Goal: Task Accomplishment & Management: Complete application form

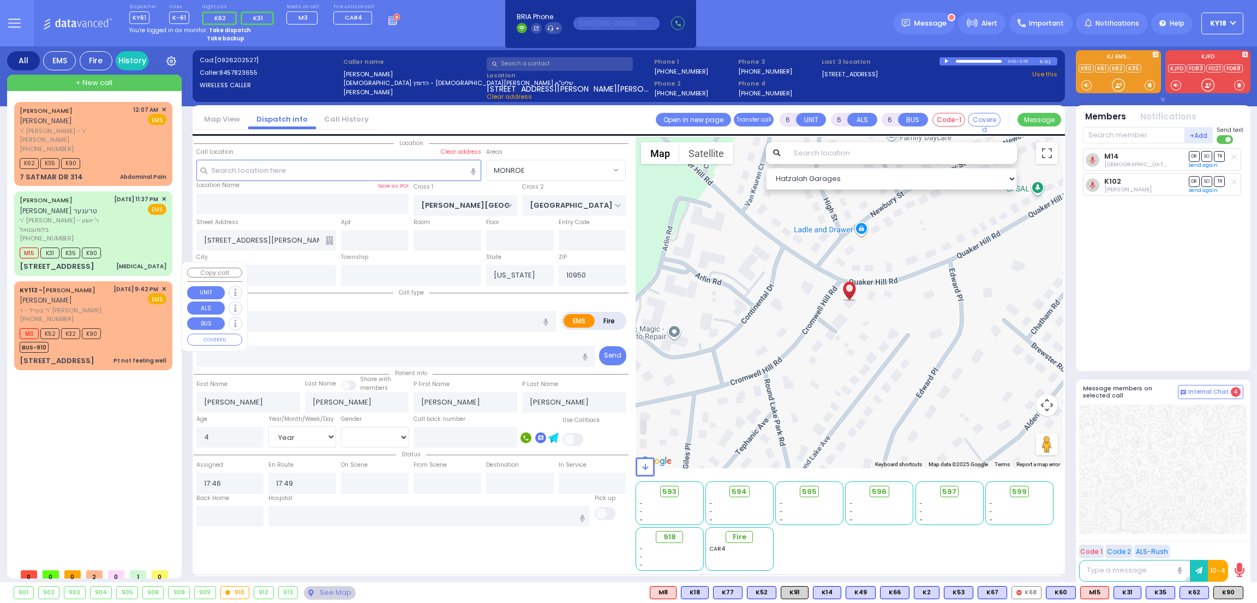
select select "MONROE"
select select "Year"
select select "[DEMOGRAPHIC_DATA]"
click at [111, 326] on div "M3 K52 K32 K90 BUS-910" at bounding box center [93, 339] width 147 height 27
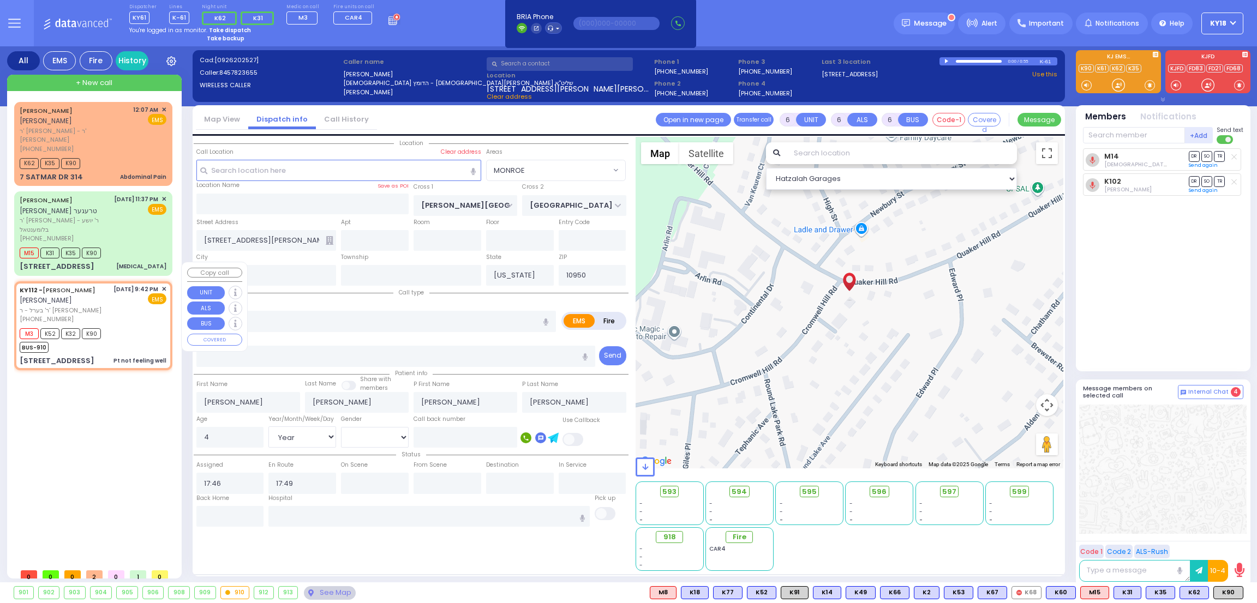
type input "1"
type input "0"
type input "1"
select select
type input "Pt not feeling well"
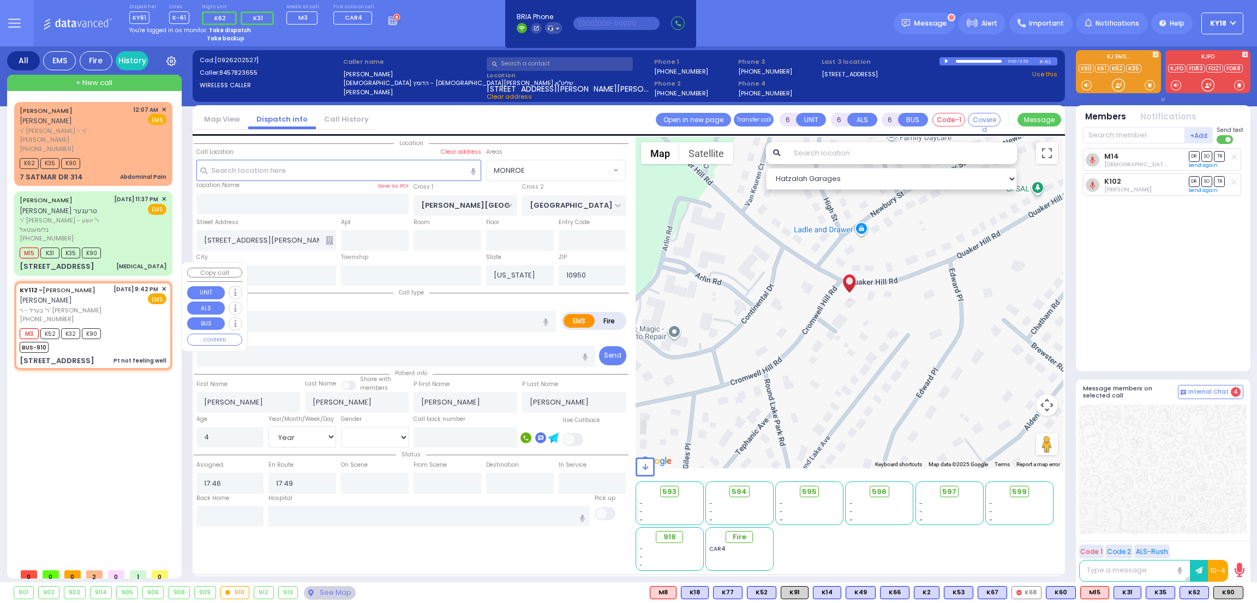
radio input "true"
type input "[PERSON_NAME]"
type input "RUBIN"
select select
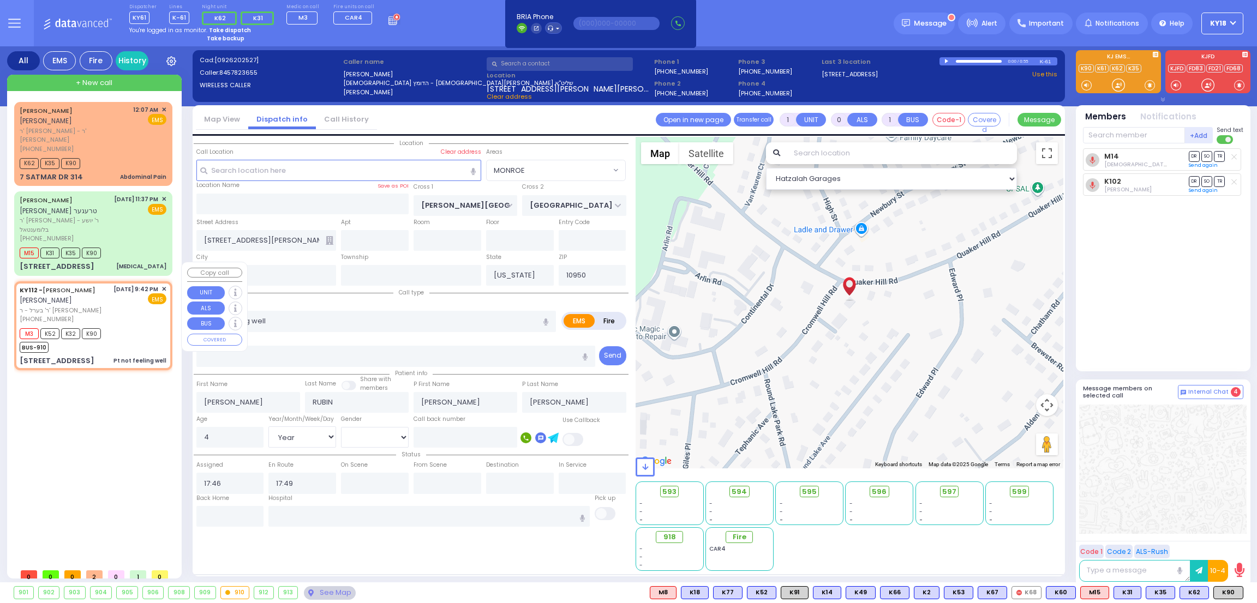
type input "21:42"
type input "21:43"
select select "Hatzalah Garages"
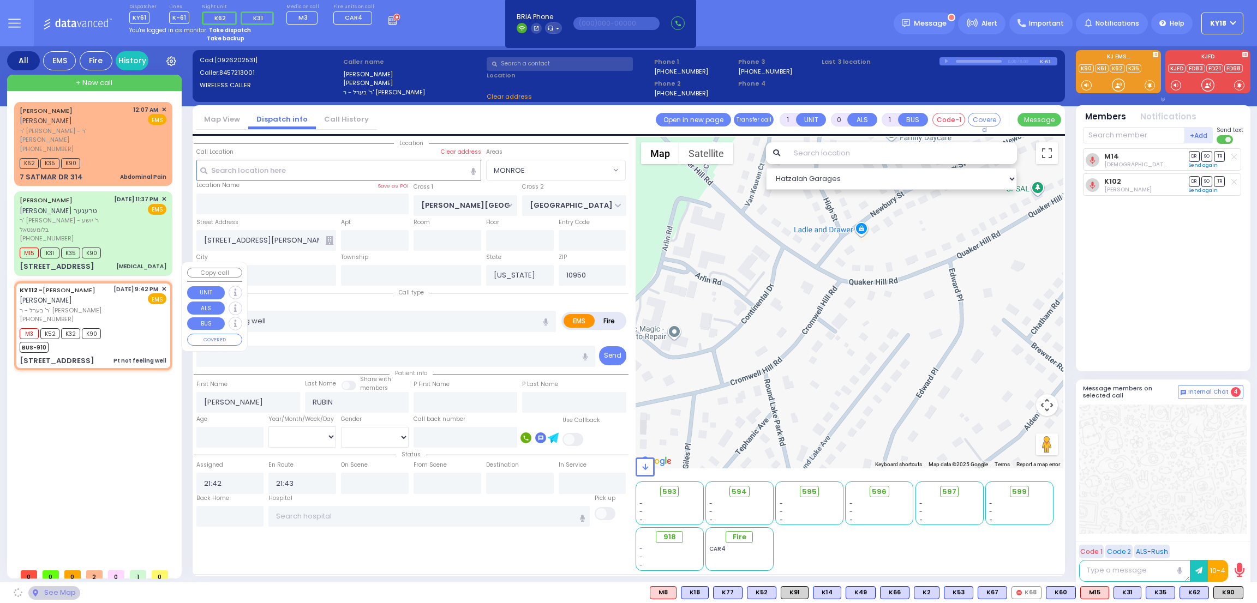
type input "DINEV COURT"
type input "[GEOGRAPHIC_DATA]"
type input "[STREET_ADDRESS]"
type input "[PERSON_NAME]"
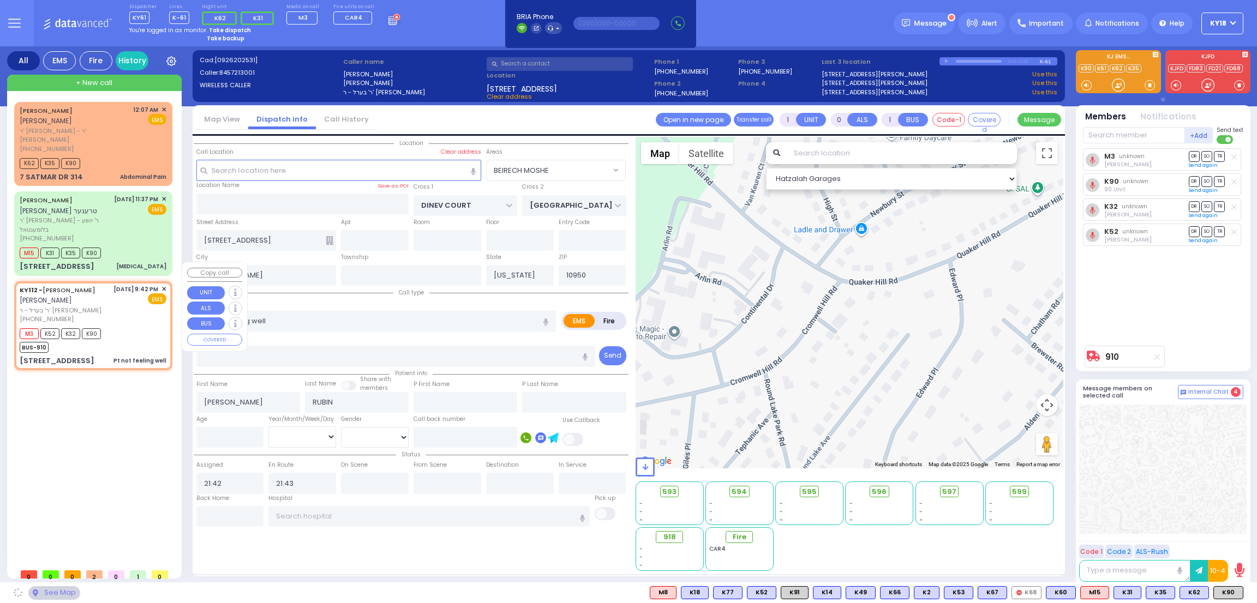
select select "BEIRECH MOSHE"
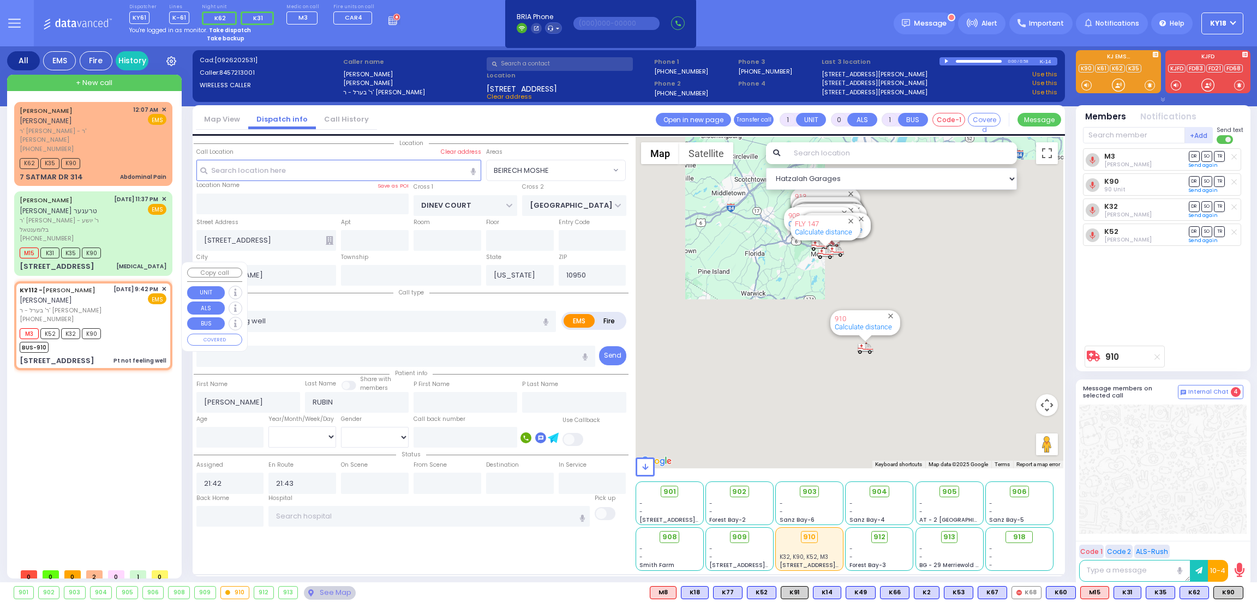
click at [163, 285] on span "✕" at bounding box center [163, 289] width 5 height 9
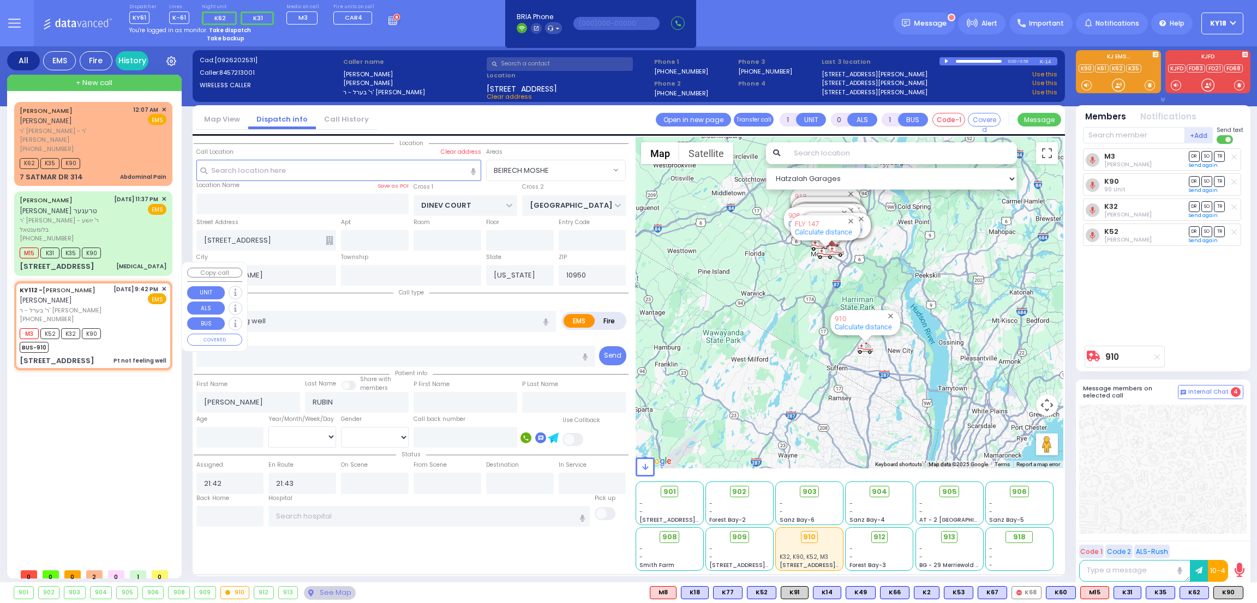
click at [163, 285] on span "✕" at bounding box center [163, 289] width 5 height 9
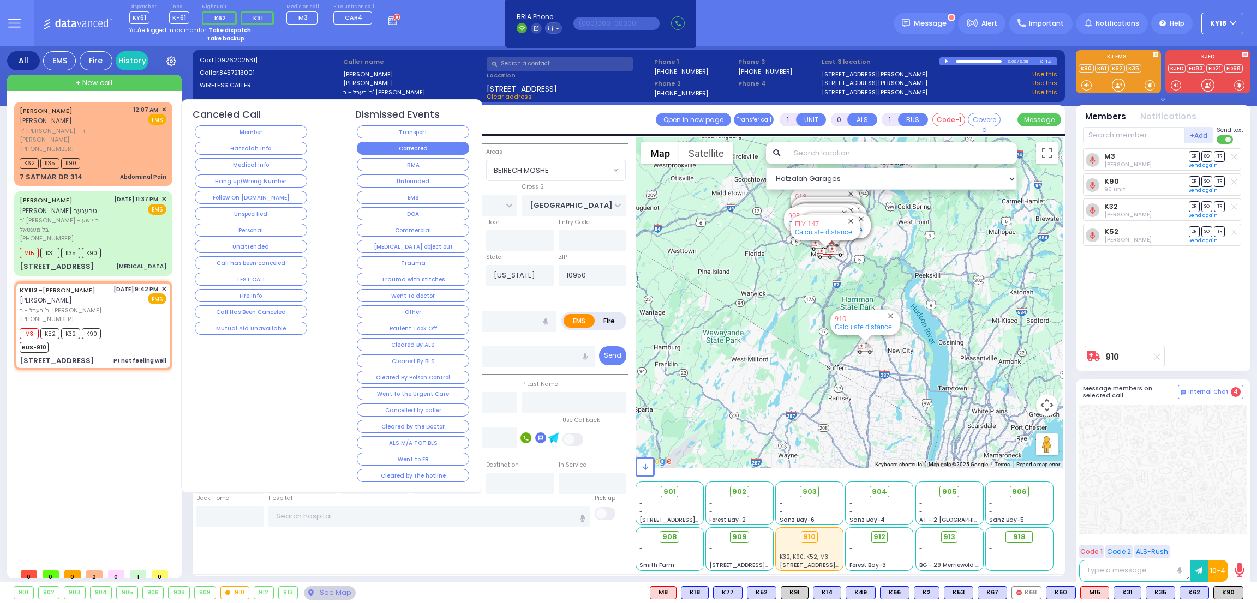
click at [394, 144] on button "Corrected" at bounding box center [413, 148] width 112 height 13
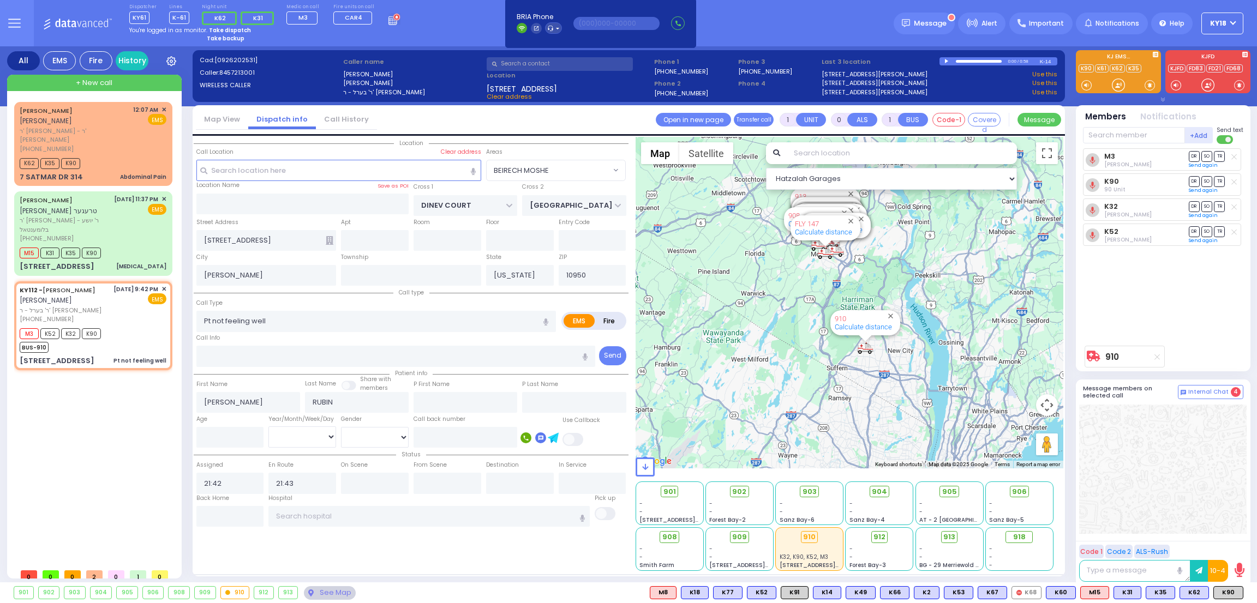
select select
radio input "true"
select select
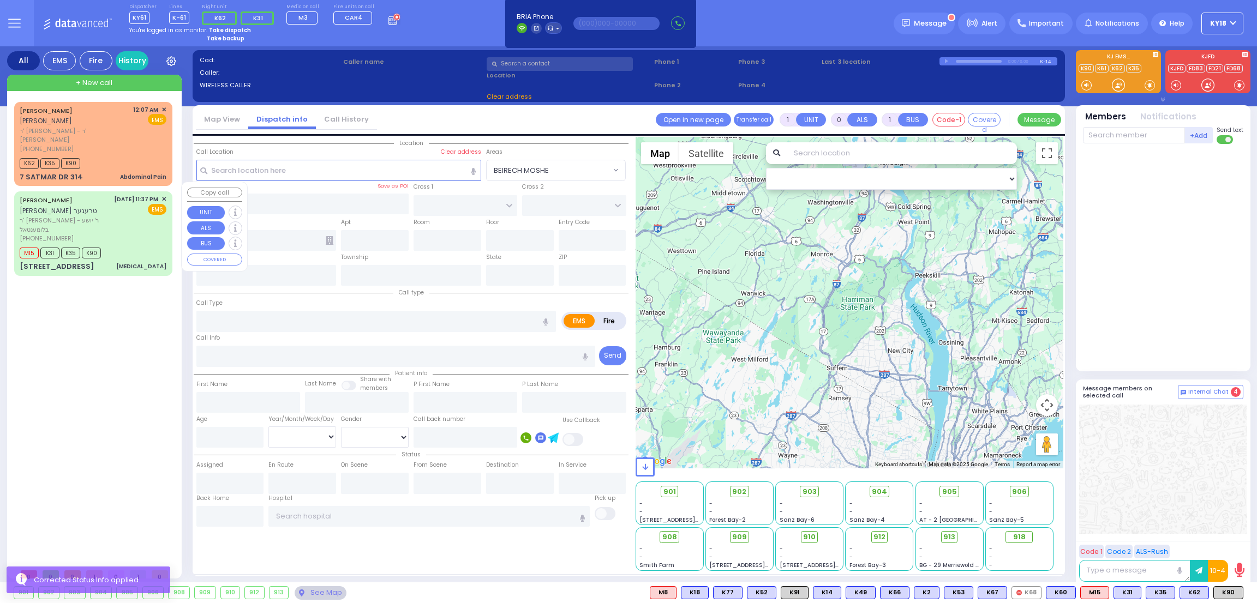
click at [131, 208] on div "[DATE] 11:37 PM ✕ EMS" at bounding box center [140, 219] width 53 height 49
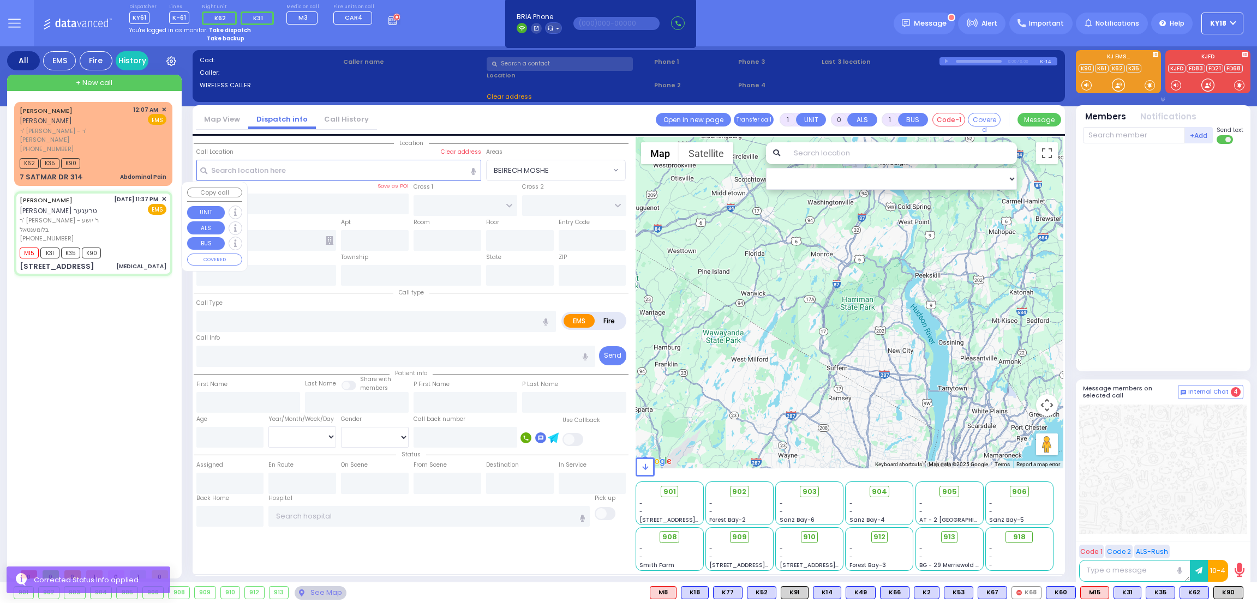
type input "6"
select select
type input "[MEDICAL_DATA]"
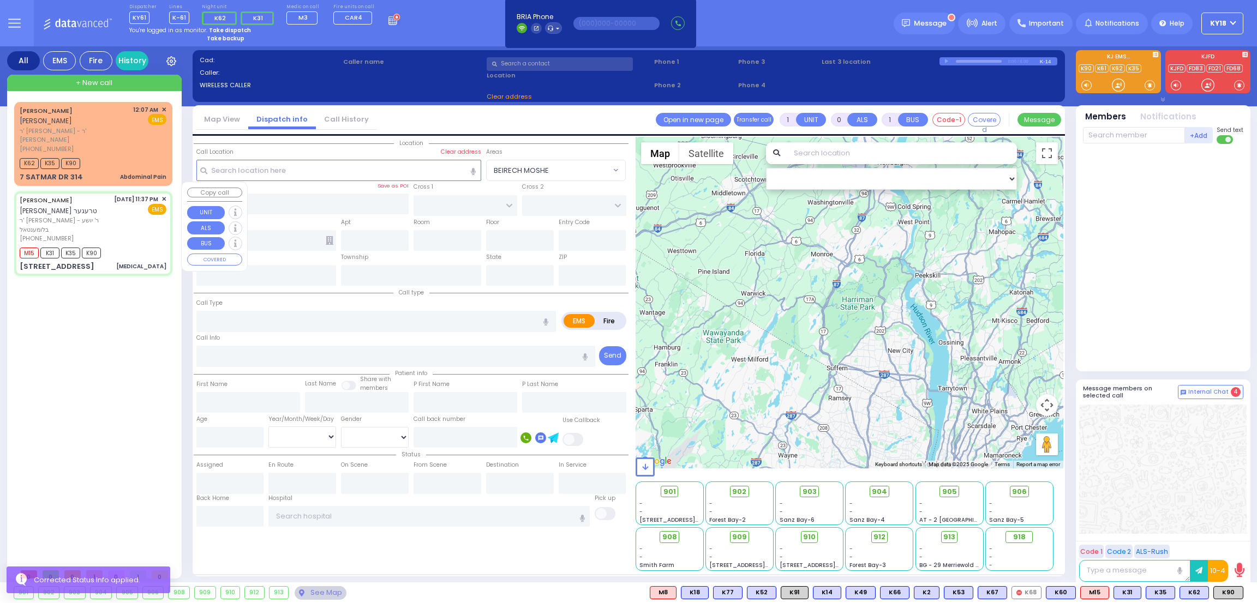
radio input "true"
type input "[PERSON_NAME]"
type input "Moishy"
type input "[PERSON_NAME]"
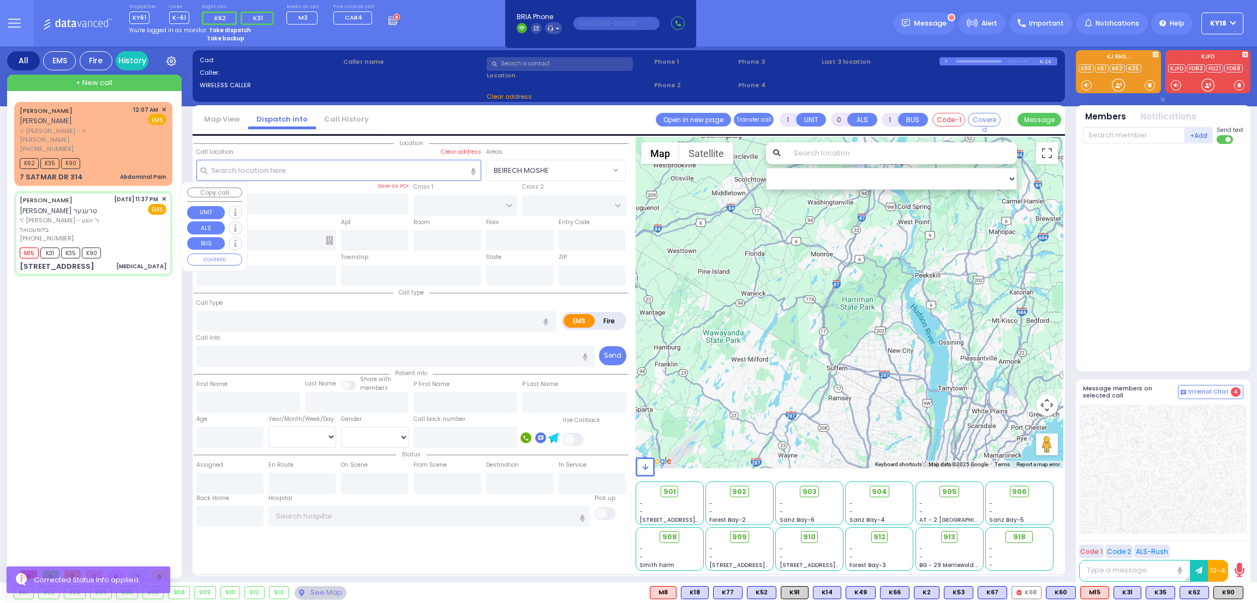
type input "1"
select select "Year"
select select "[DEMOGRAPHIC_DATA]"
type input "23:37"
type input "23:38"
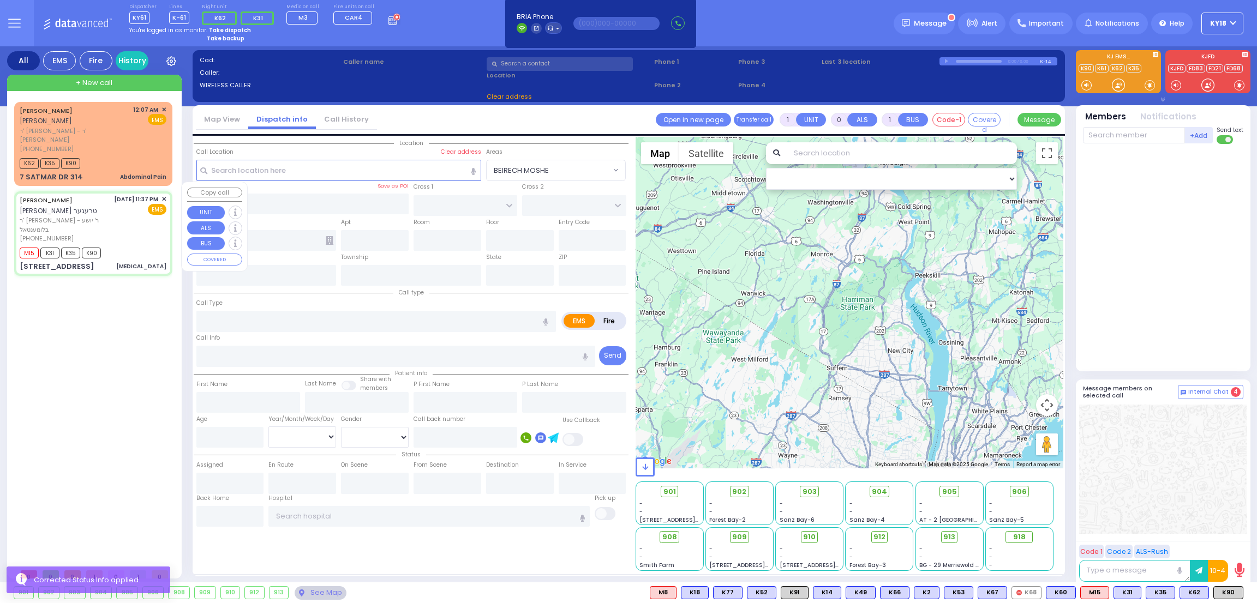
type input "23:40"
type input "23:50"
type input "23:59"
select select "Hatzalah Garages"
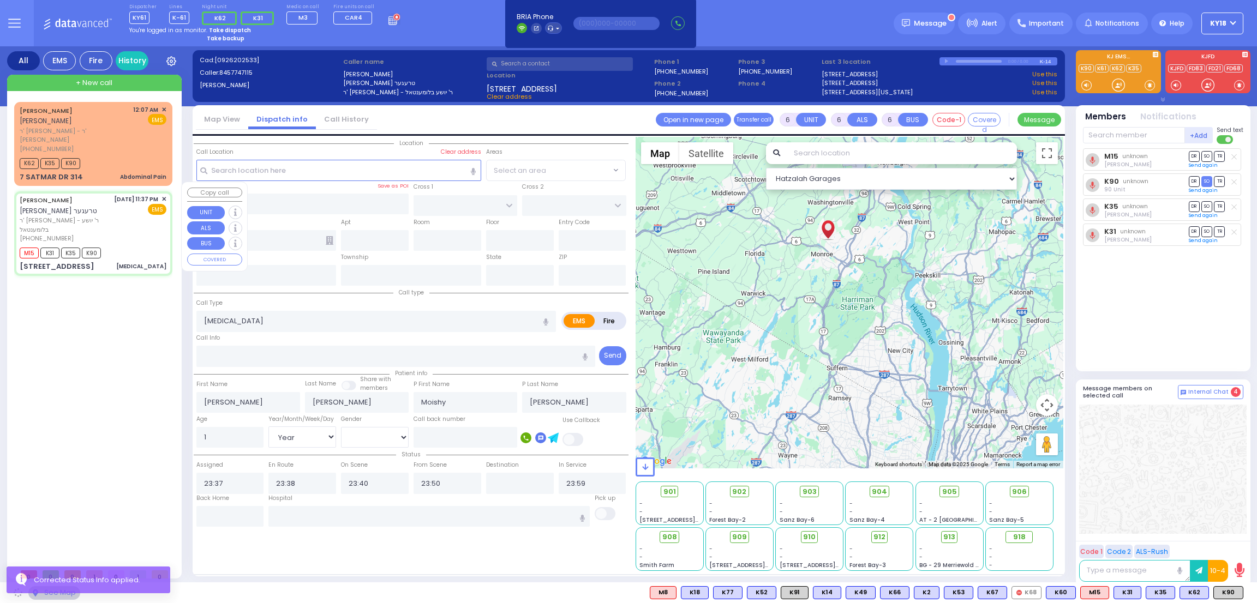
type input "ROVNA COURT"
type input "[GEOGRAPHIC_DATA]"
type input "[STREET_ADDRESS]"
type input "302"
type input "Monroe"
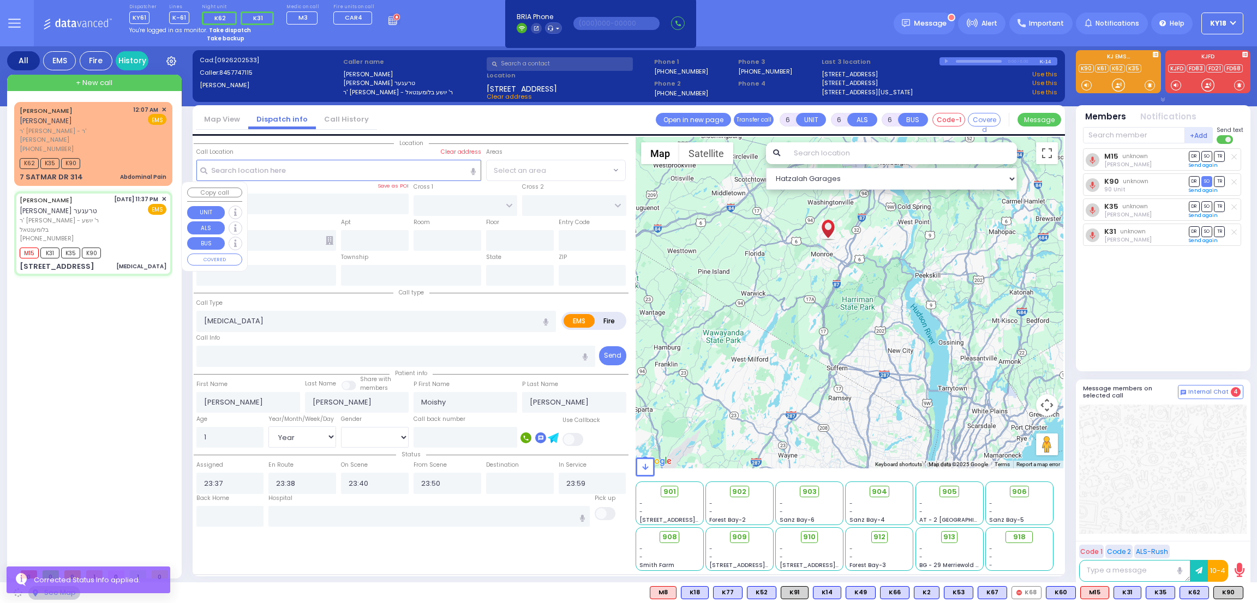
type input "[US_STATE]"
type input "10950"
select select "SECTION 5"
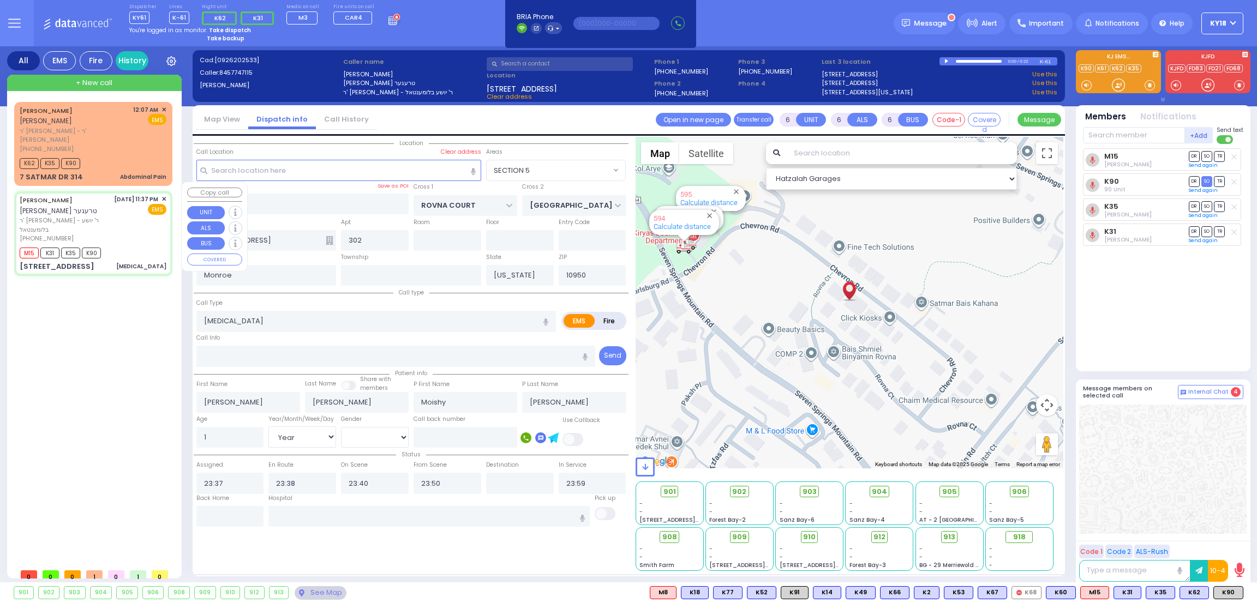
click at [161, 195] on div "[DATE] 11:37 PM ✕" at bounding box center [140, 199] width 53 height 9
select select
radio input "true"
select select "Year"
select select "[DEMOGRAPHIC_DATA]"
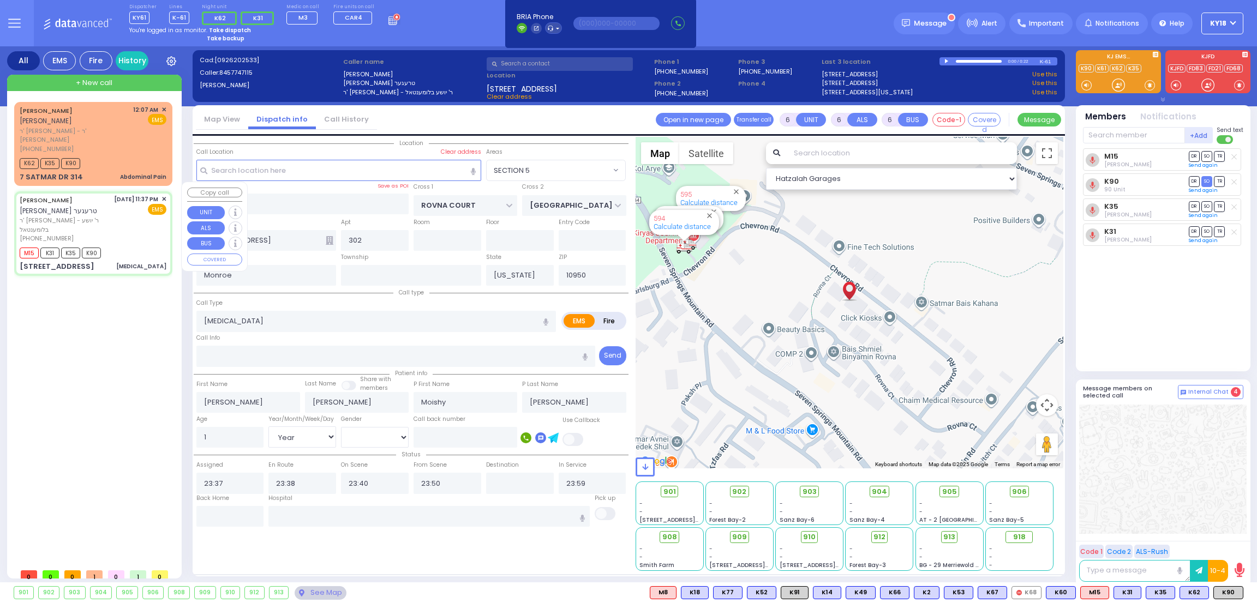
select select "Hatzalah Garages"
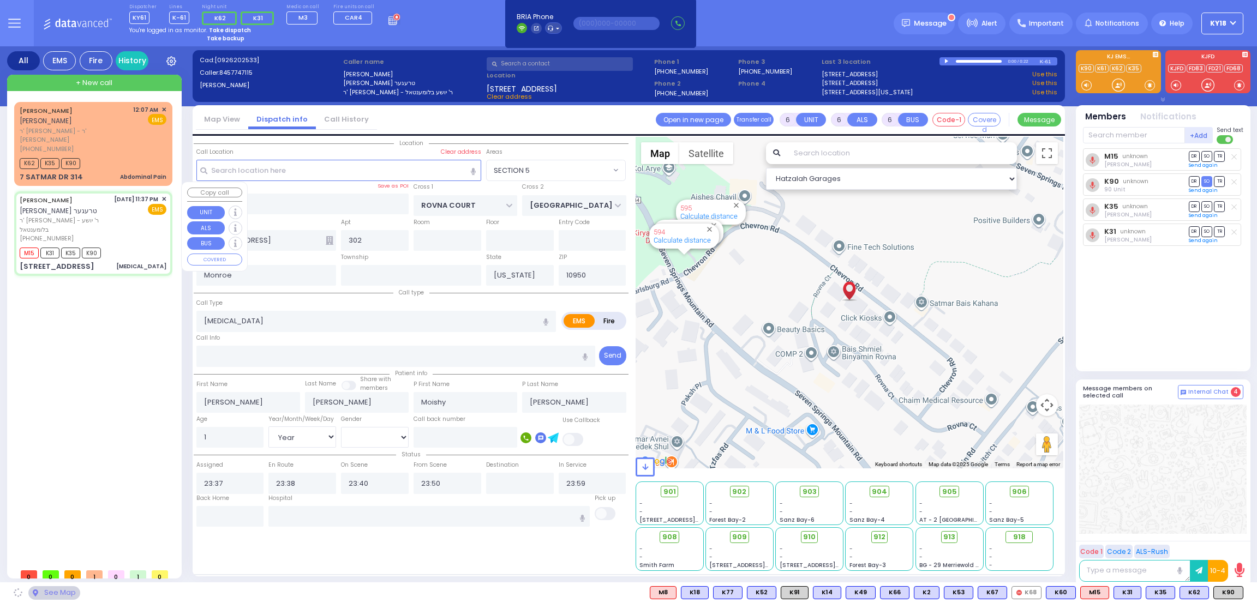
select select "SECTION 5"
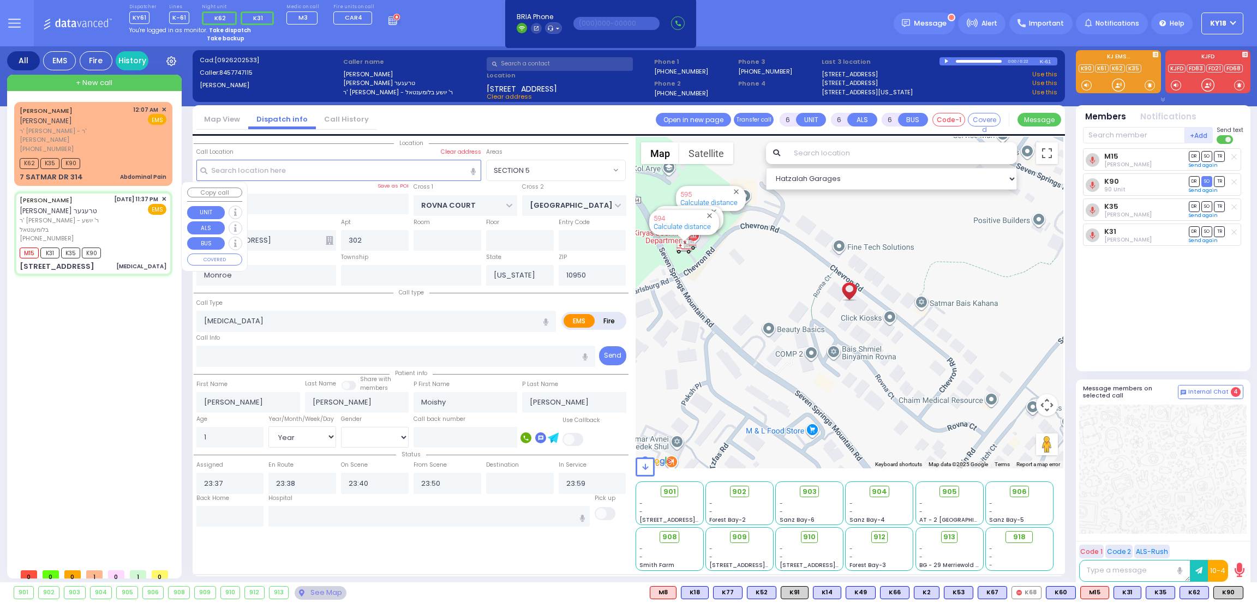
click at [163, 195] on span "✕" at bounding box center [163, 199] width 5 height 9
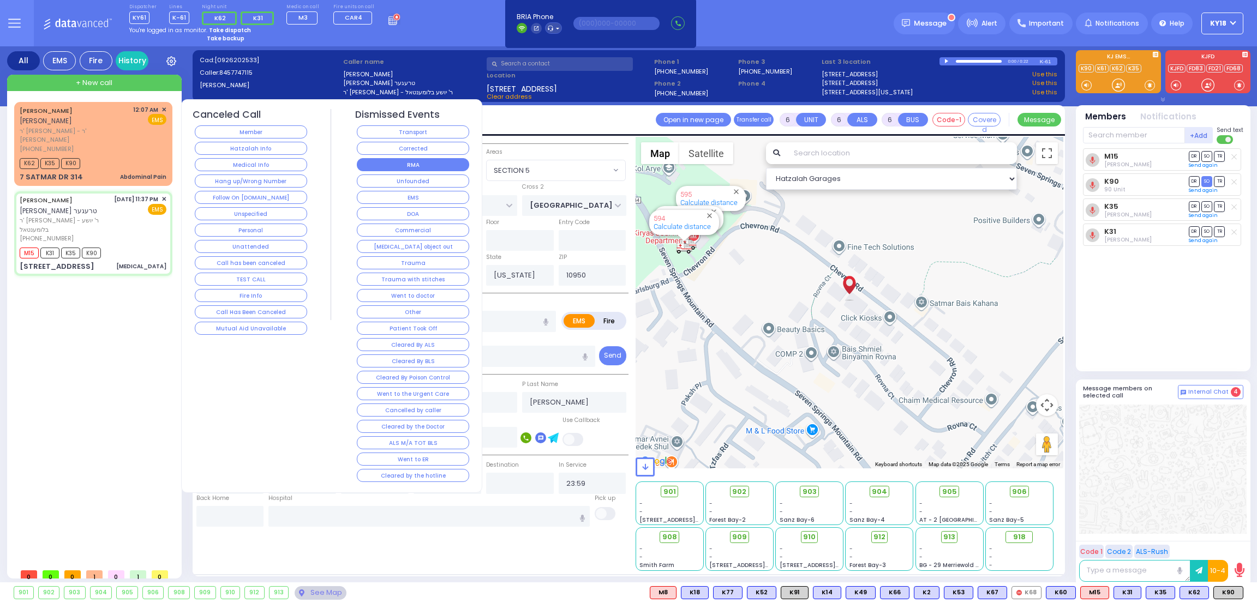
click at [381, 165] on button "RMA" at bounding box center [413, 164] width 112 height 13
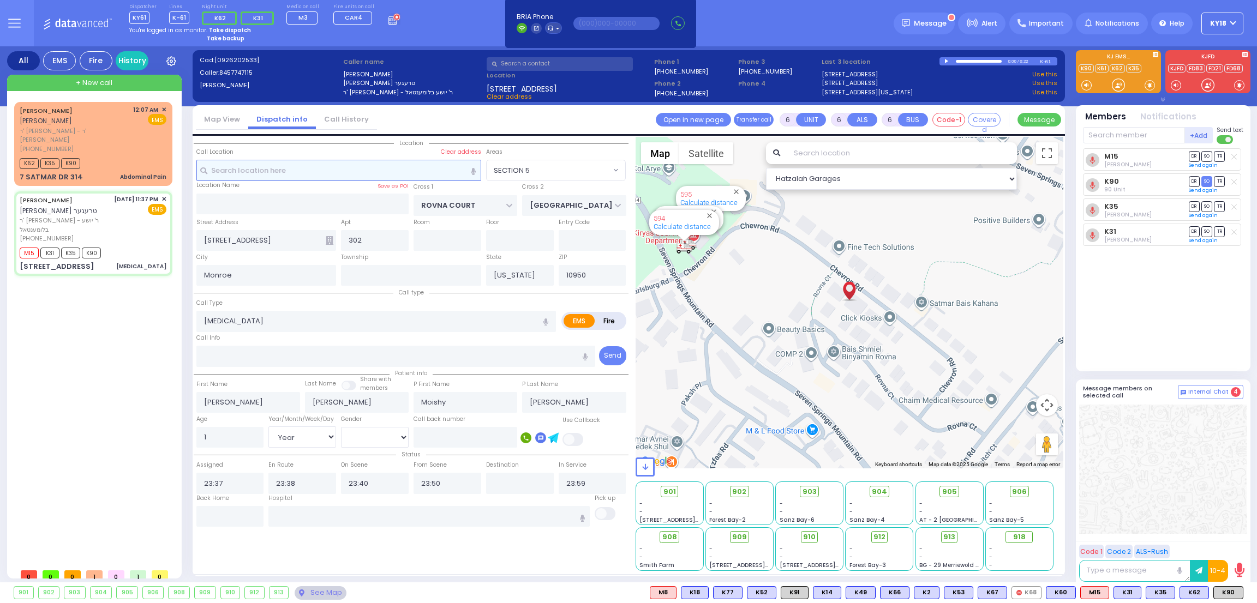
click at [381, 165] on input "text" at bounding box center [338, 170] width 285 height 21
select select
radio input "true"
select select
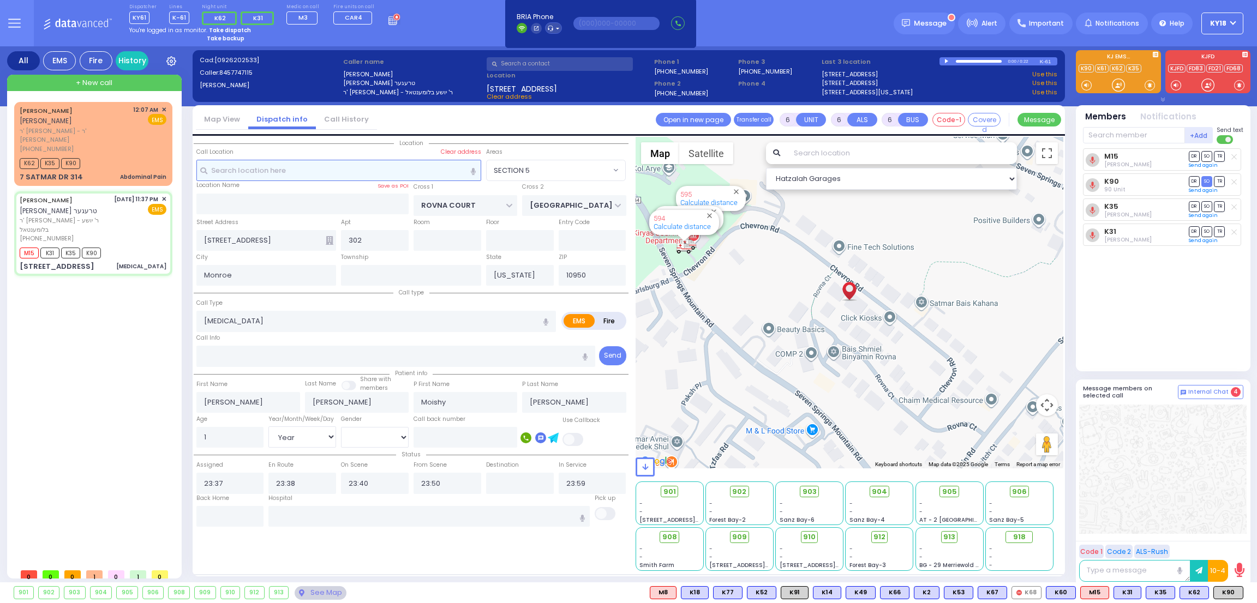
select select
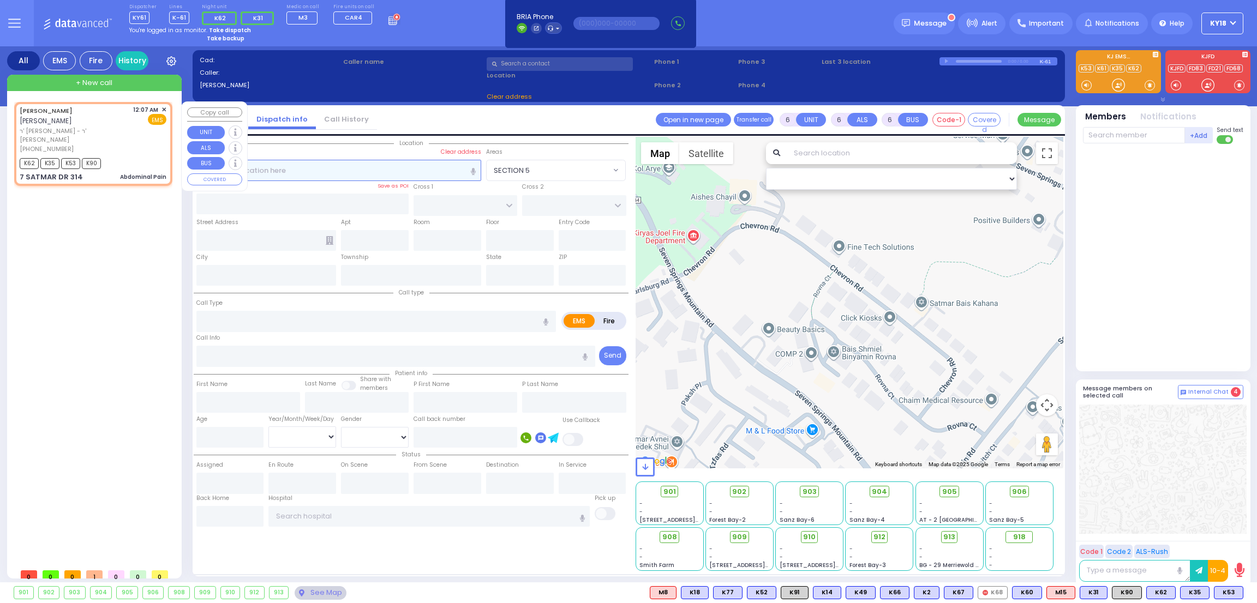
type input "1"
type input "0"
type input "1"
select select
type input "Abdominal Pain"
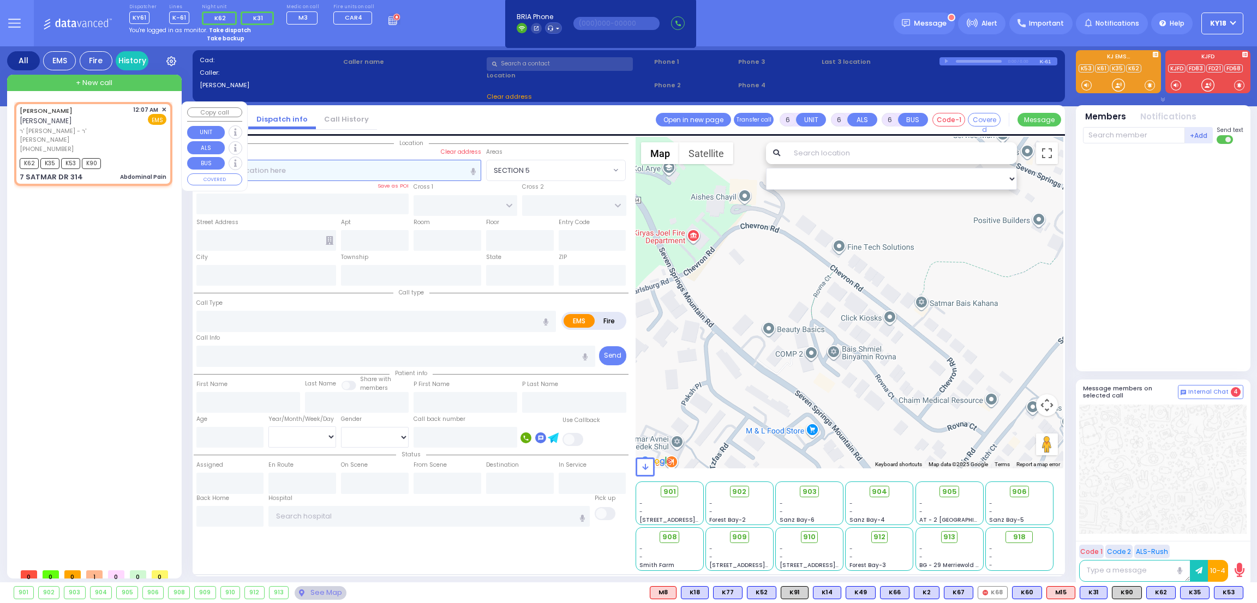
radio input "true"
type input "[PERSON_NAME]"
type input "MASRI"
select select
type input "00:07"
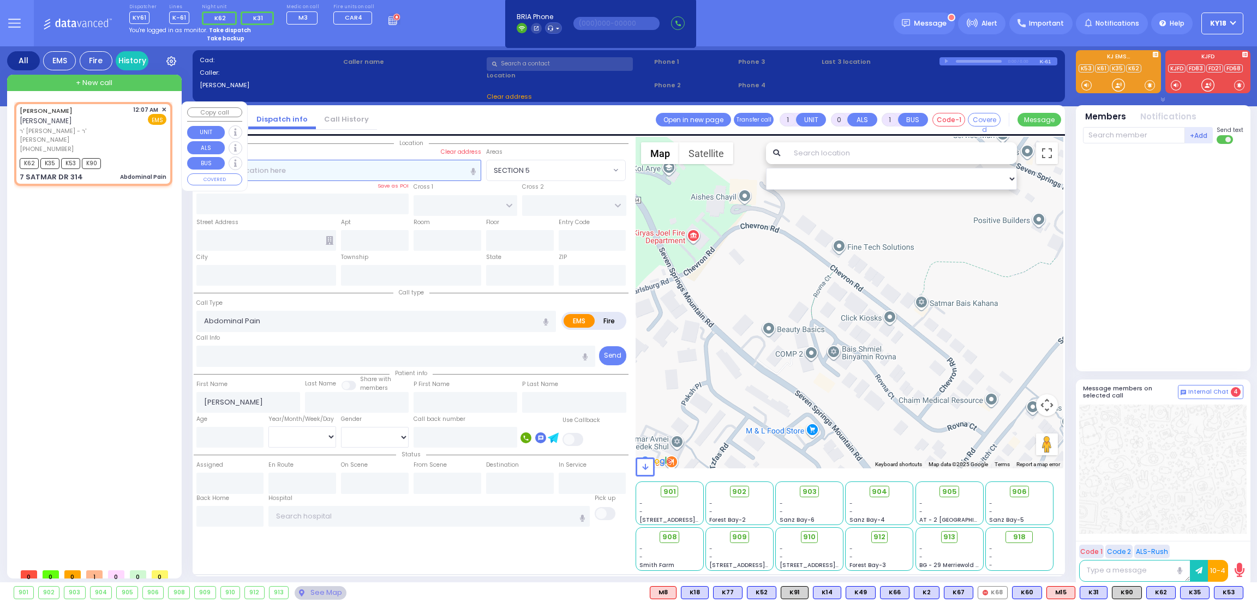
type input "00:09"
select select "Hatzalah Garages"
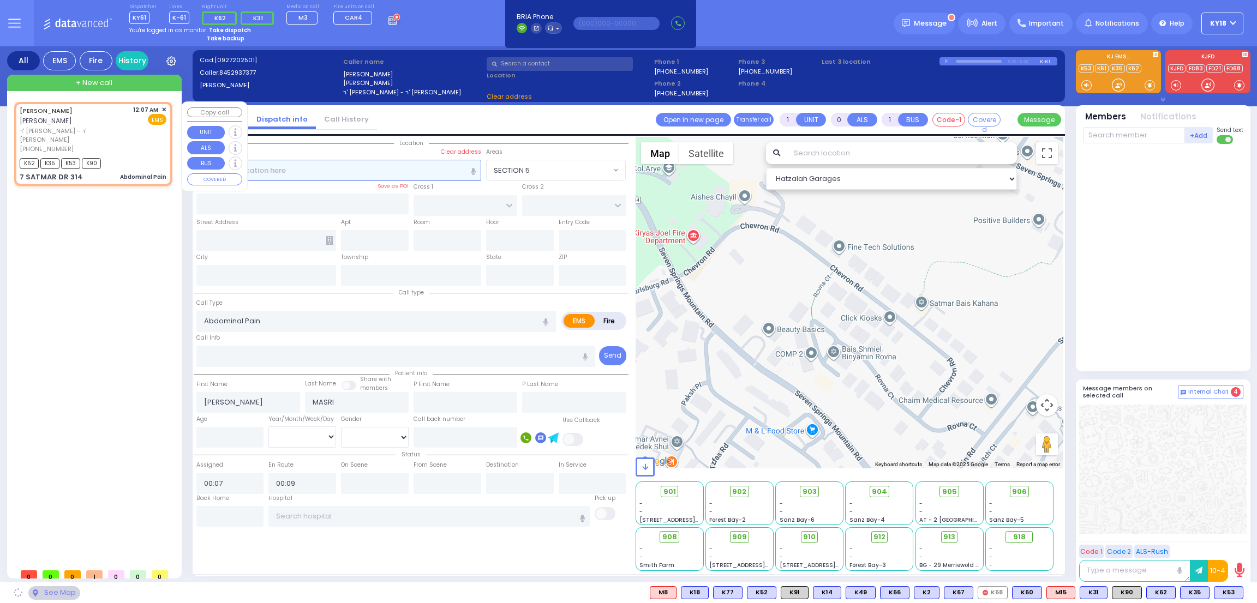
type input "SIGET COURT"
type input "ACRES RD"
type input "7 SATMAR DR"
type input "314"
type input "[PERSON_NAME]"
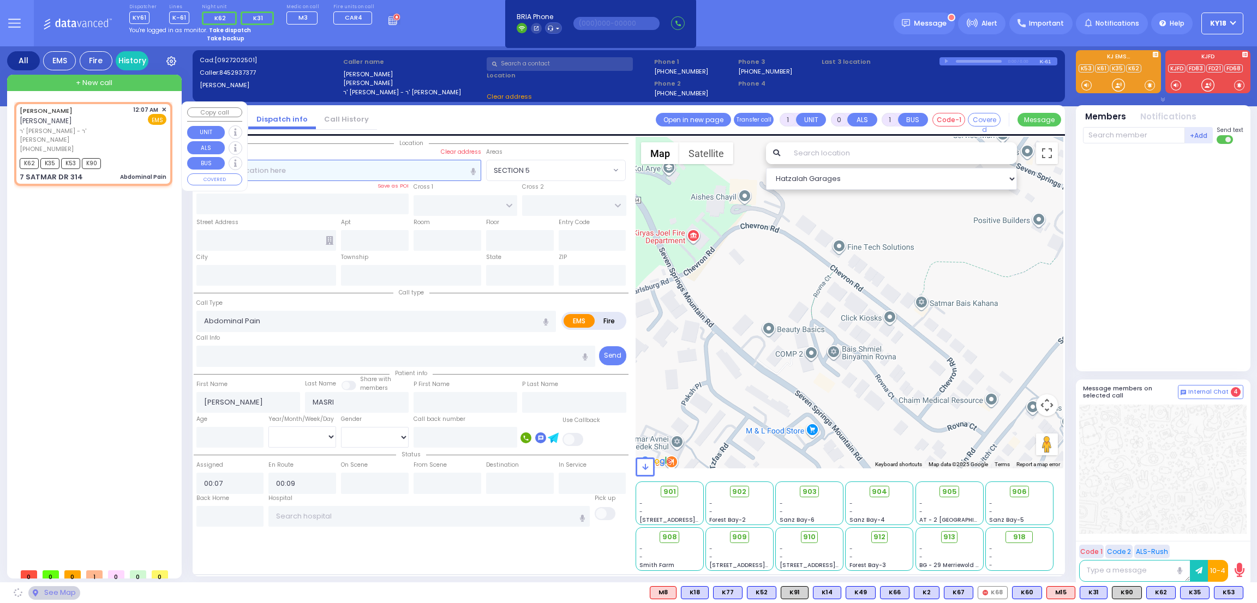
type input "[US_STATE]"
type input "10950"
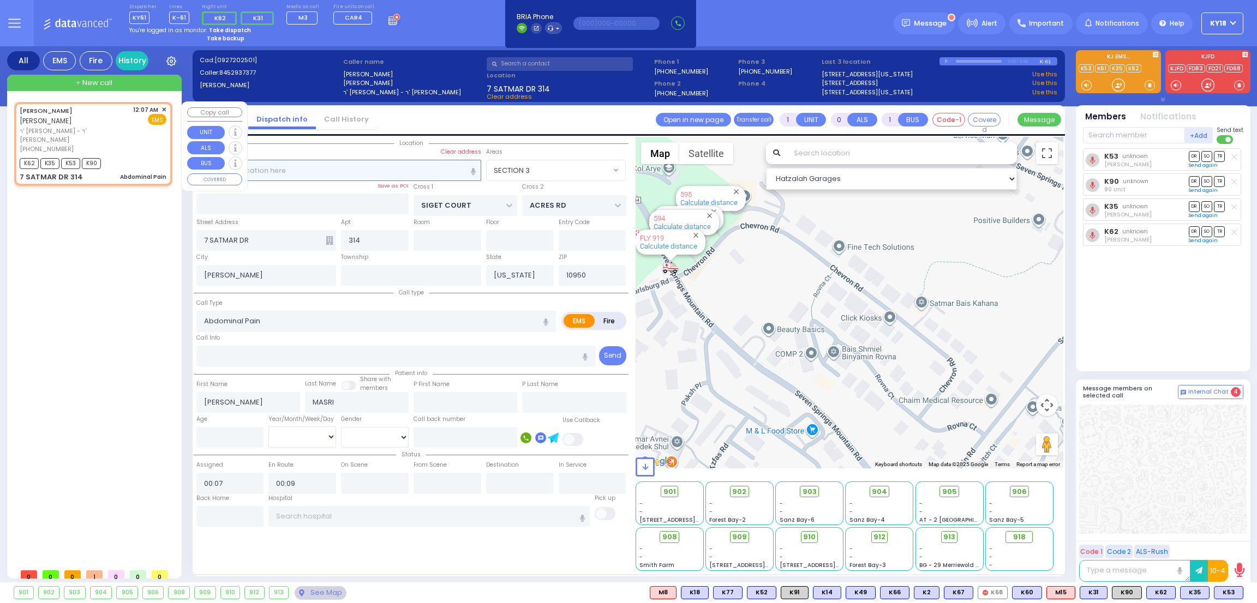
select select "SECTION 3"
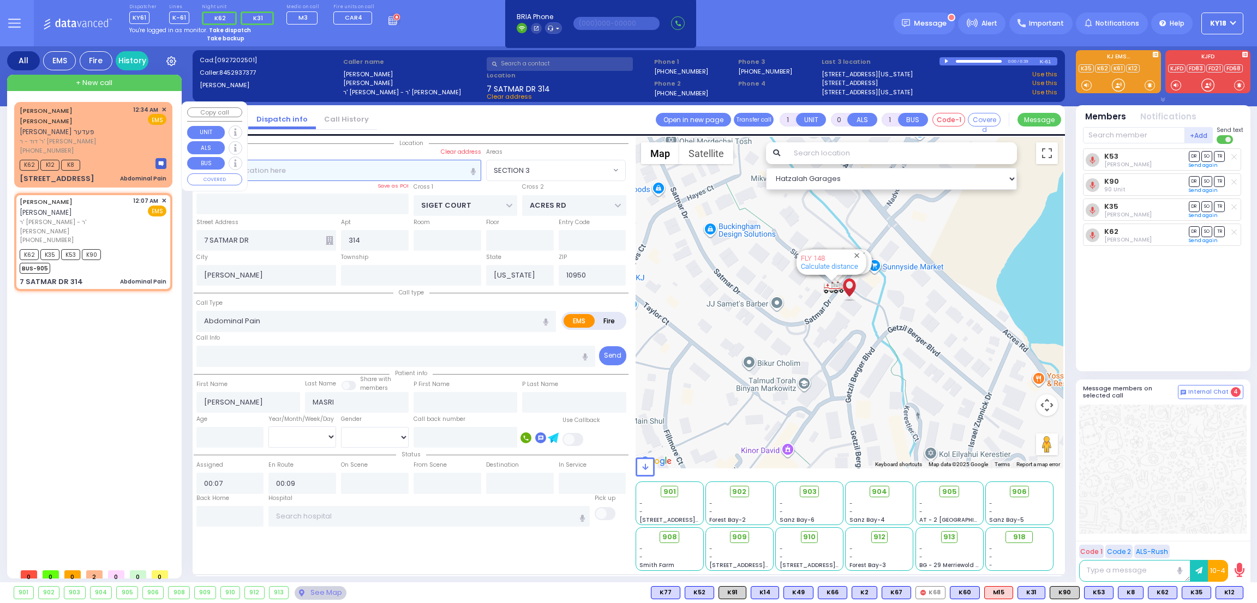
select select
radio input "true"
select select
select select "Hatzalah Garages"
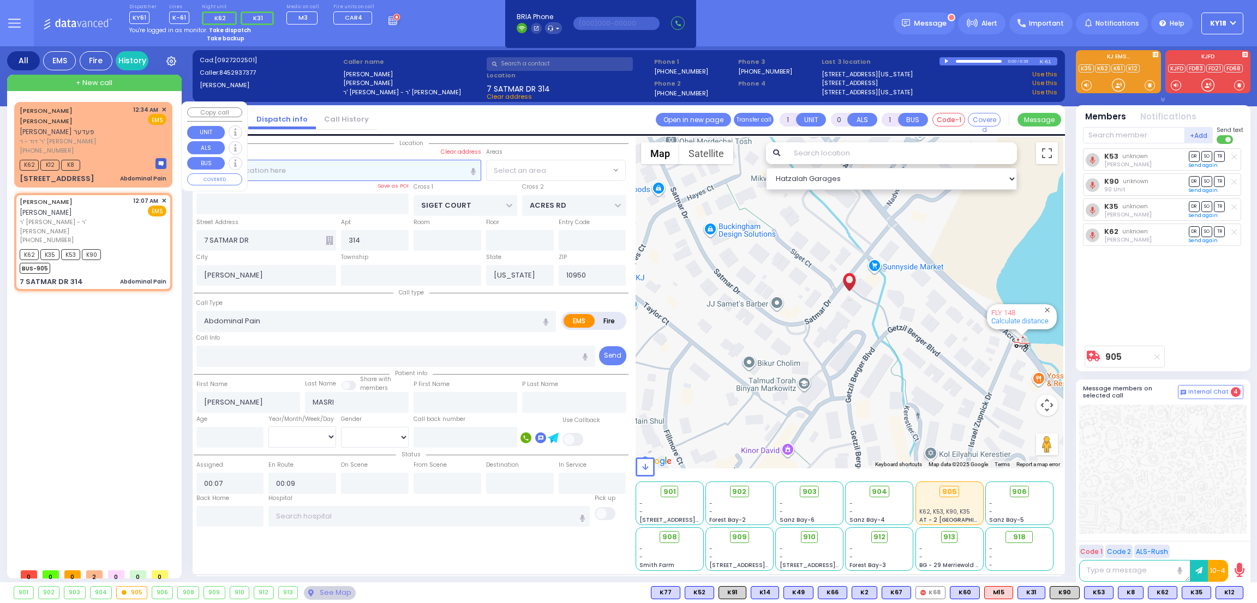
select select "SECTION 3"
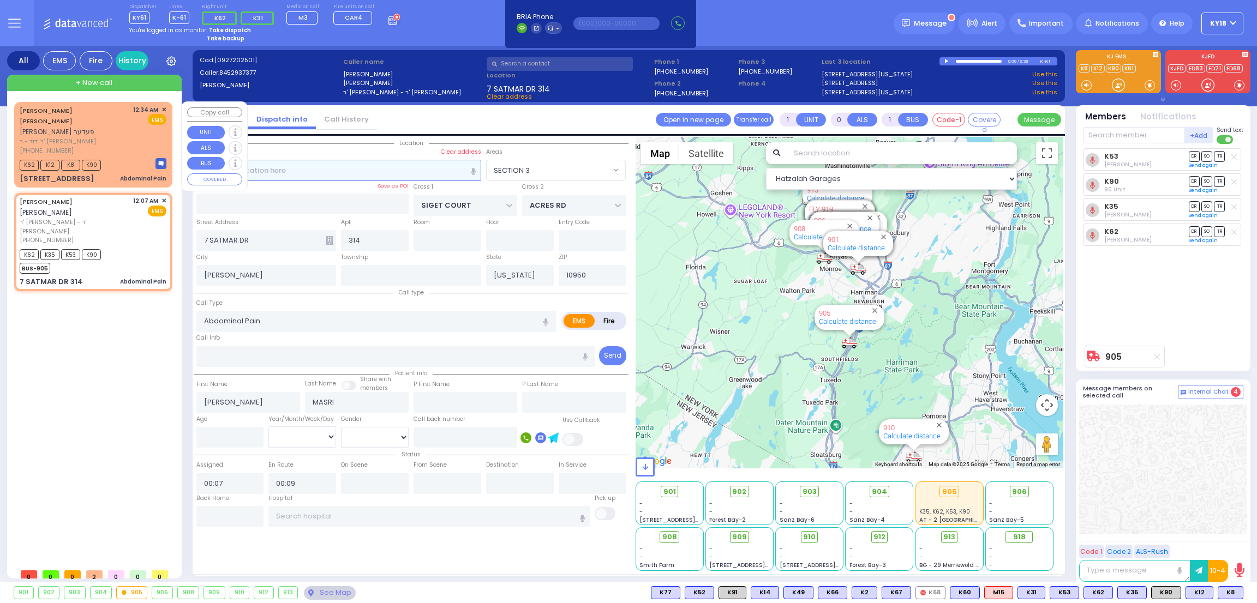
type input "6"
select select
radio input "true"
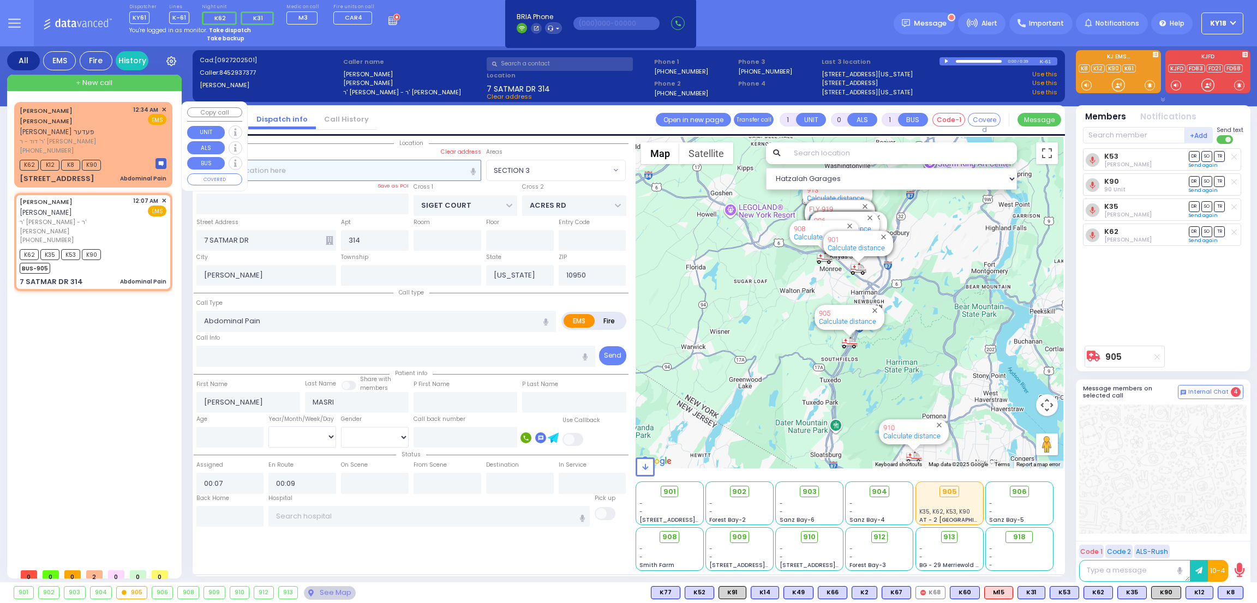
type input "[PERSON_NAME]"
type input "Masri"
type input "5"
select select "Year"
select select "[DEMOGRAPHIC_DATA]"
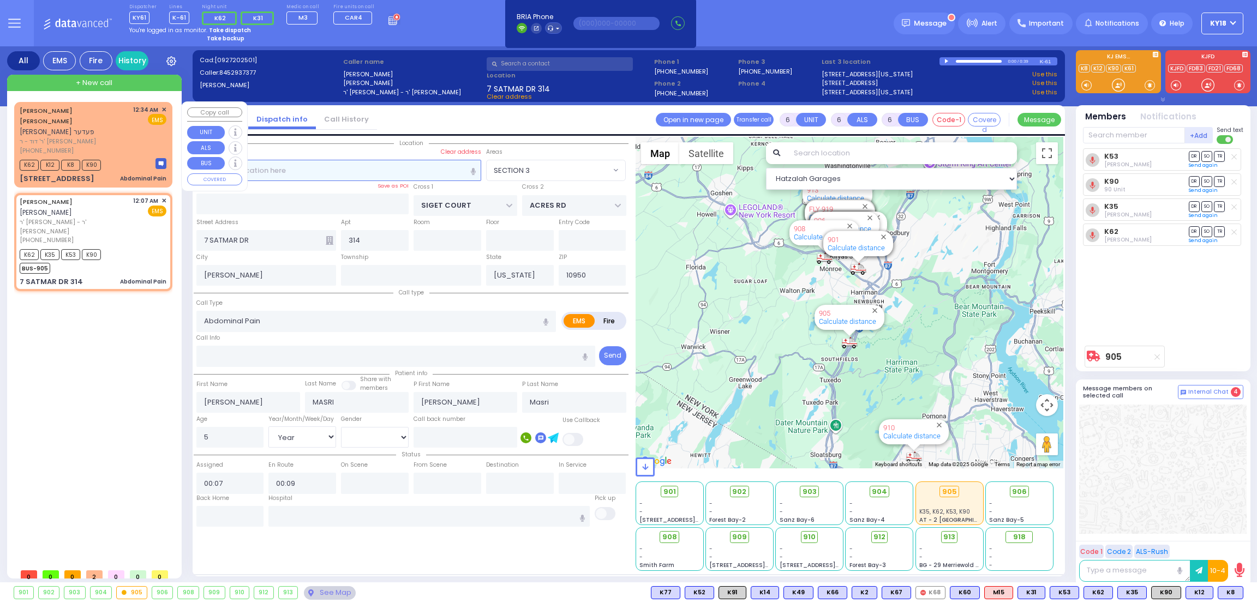
select select "Hatzalah Garages"
select select "SECTION 3"
select select
radio input "true"
select select "Year"
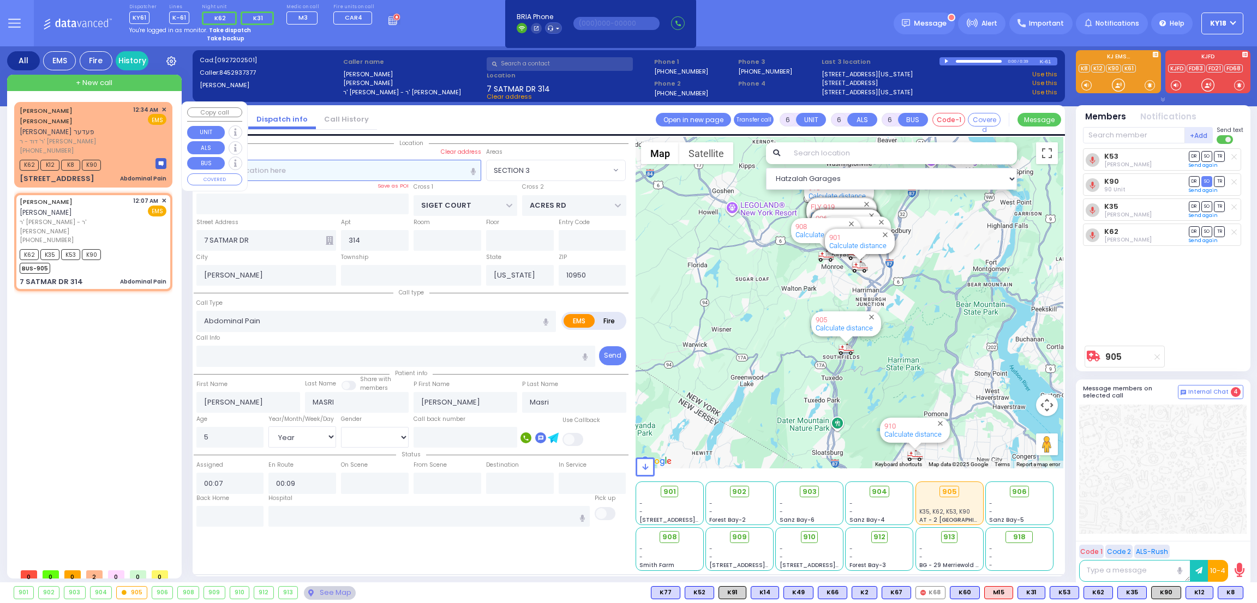
select select "[DEMOGRAPHIC_DATA]"
select select "Hatzalah Garages"
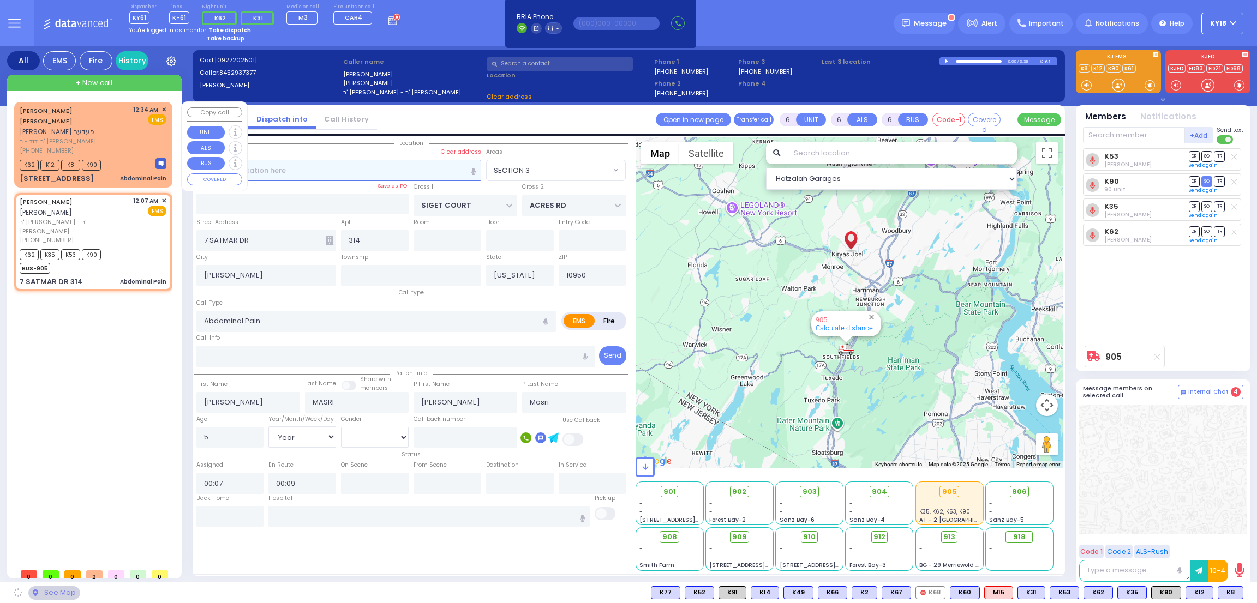
select select "SECTION 3"
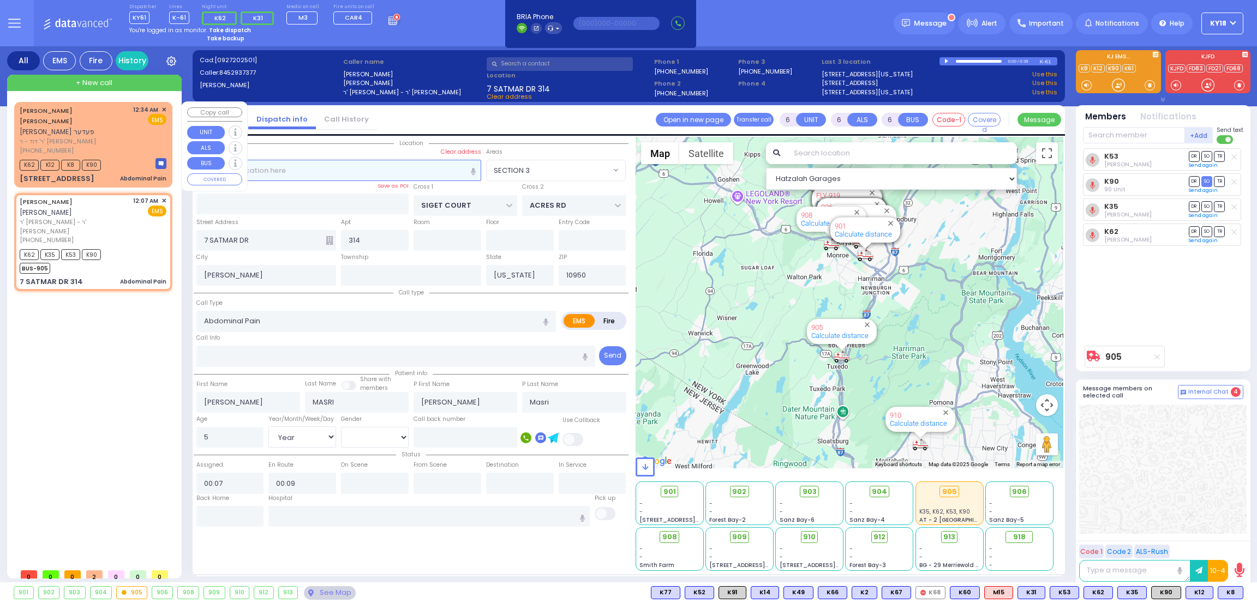
select select
radio input "true"
select select "Year"
select select "[DEMOGRAPHIC_DATA]"
type input "00:30"
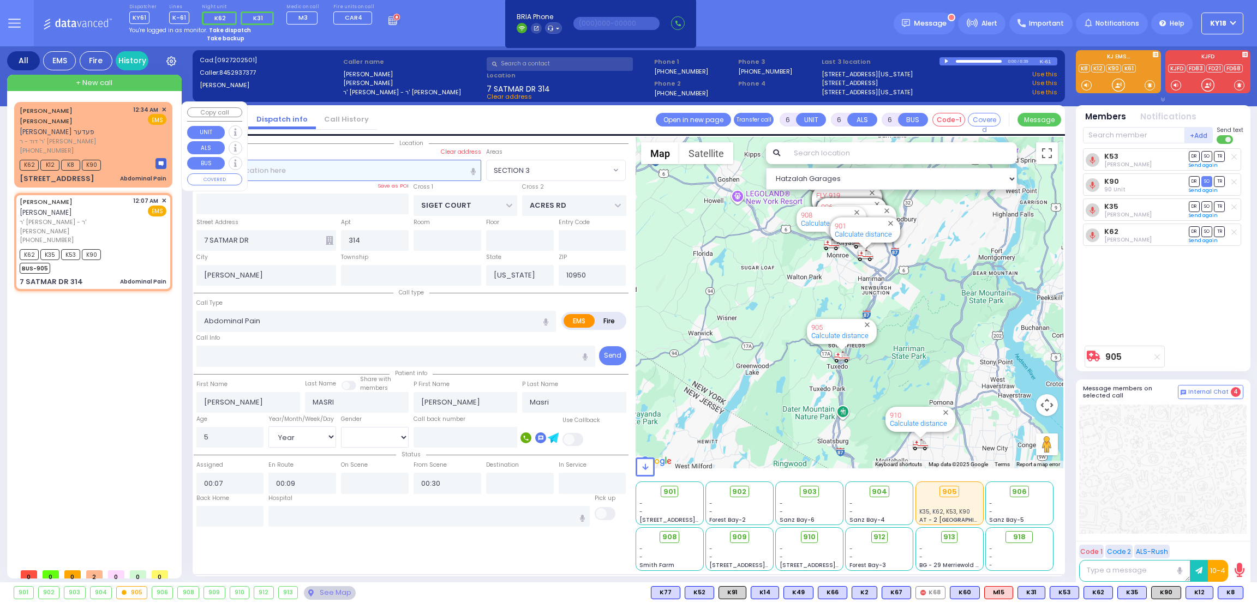
select select "Hatzalah Garages"
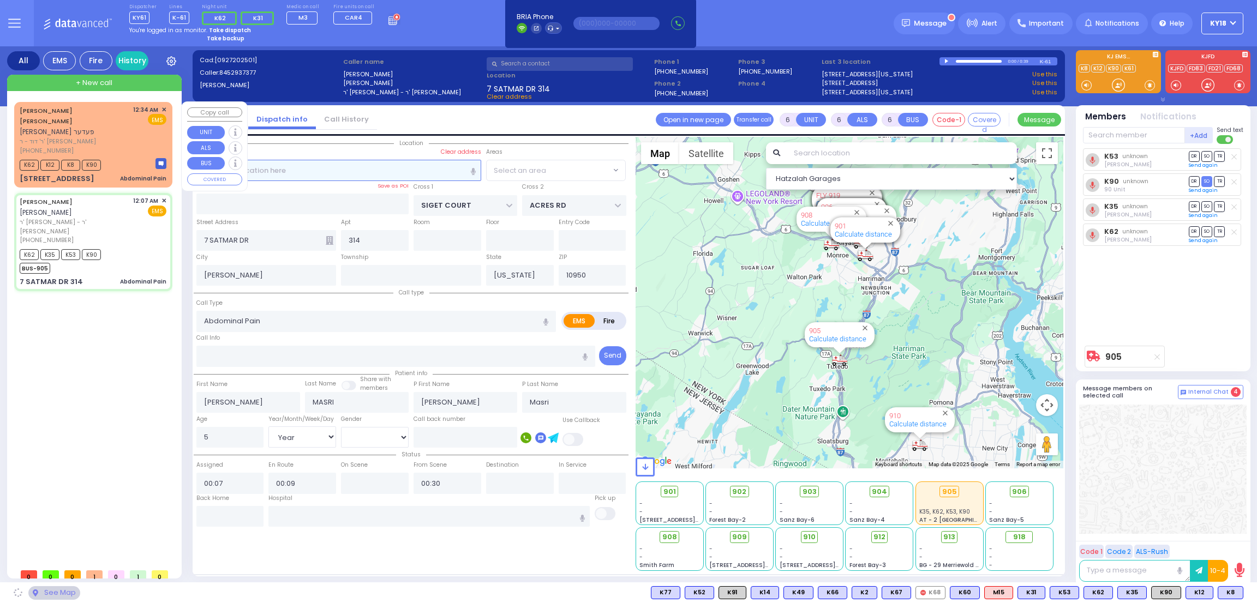
select select
radio input "true"
select select "Year"
select select "[DEMOGRAPHIC_DATA]"
select select "Hatzalah Garages"
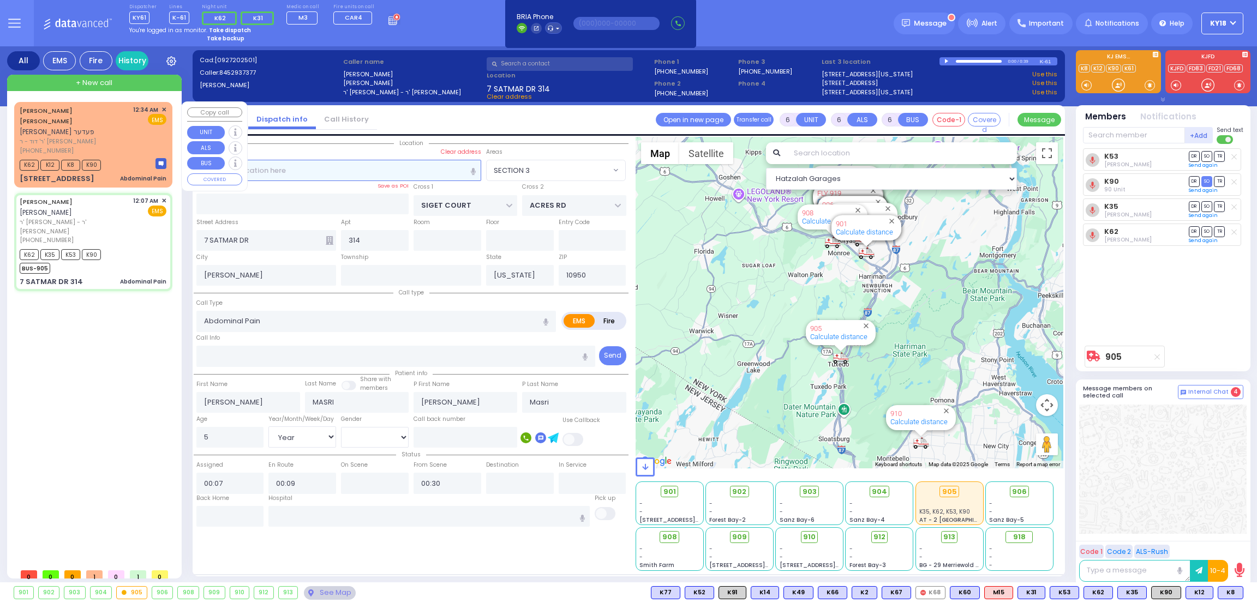
select select "SECTION 3"
select select
radio input "true"
select select "Year"
select select "[DEMOGRAPHIC_DATA]"
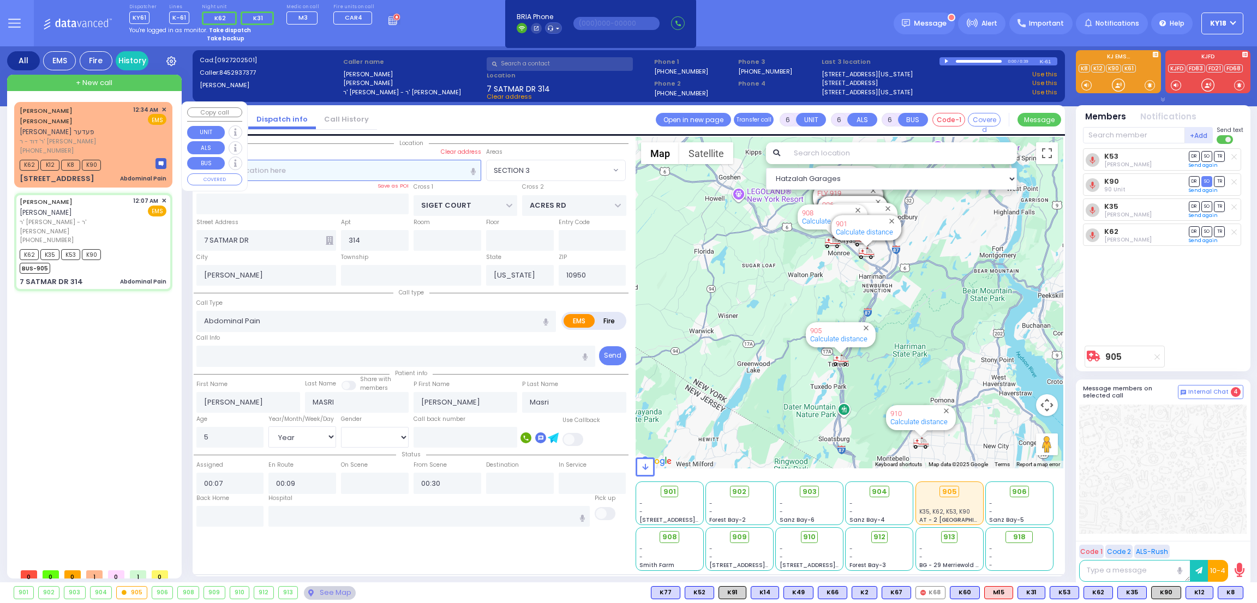
select select "Hatzalah Garages"
select select "SECTION 3"
